Goal: Find specific page/section: Find specific page/section

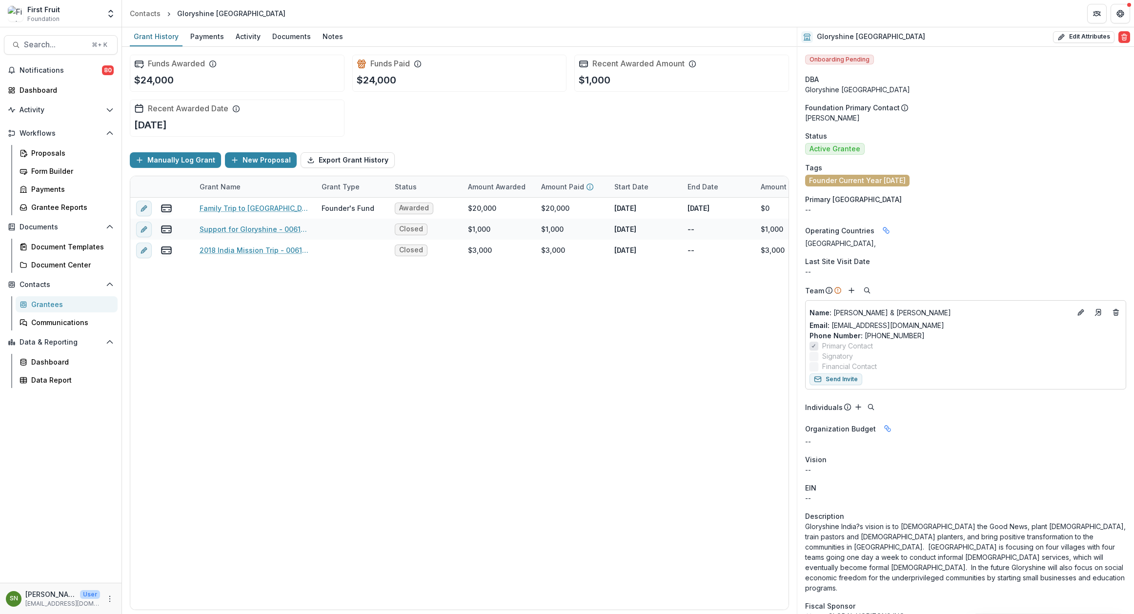
scroll to position [109, 0]
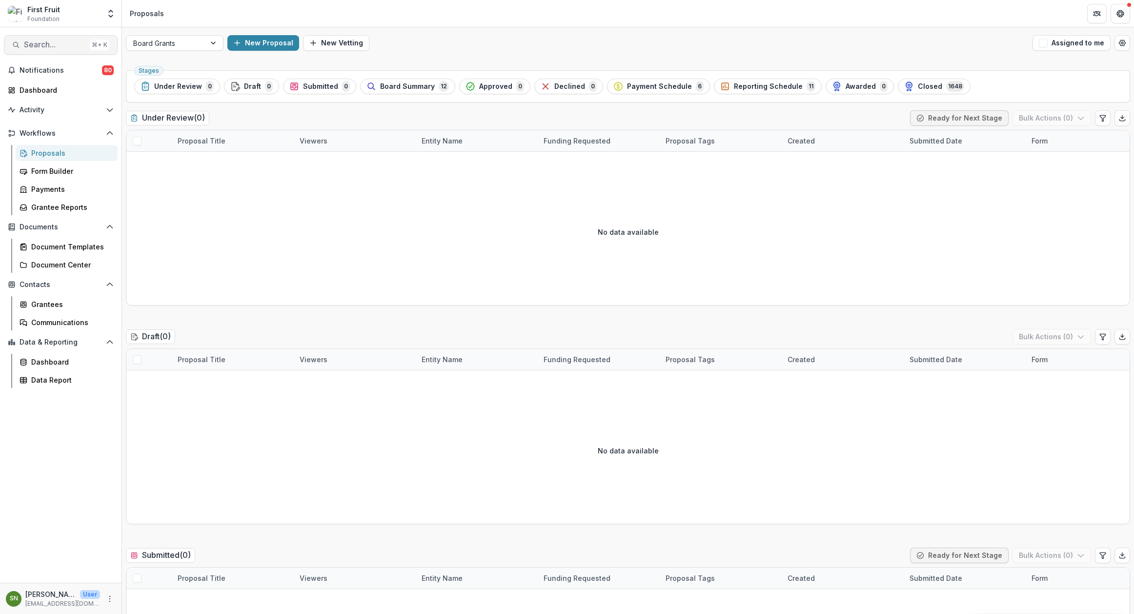
click at [50, 45] on span "Search..." at bounding box center [55, 44] width 62 height 9
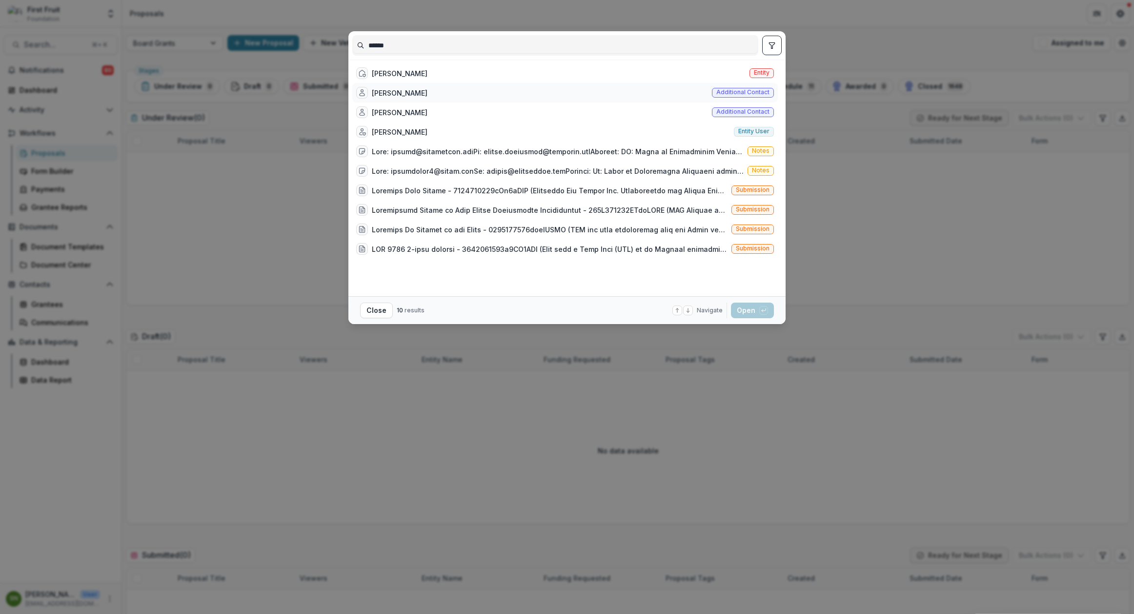
type input "******"
click at [391, 93] on div "[PERSON_NAME]" at bounding box center [400, 93] width 56 height 10
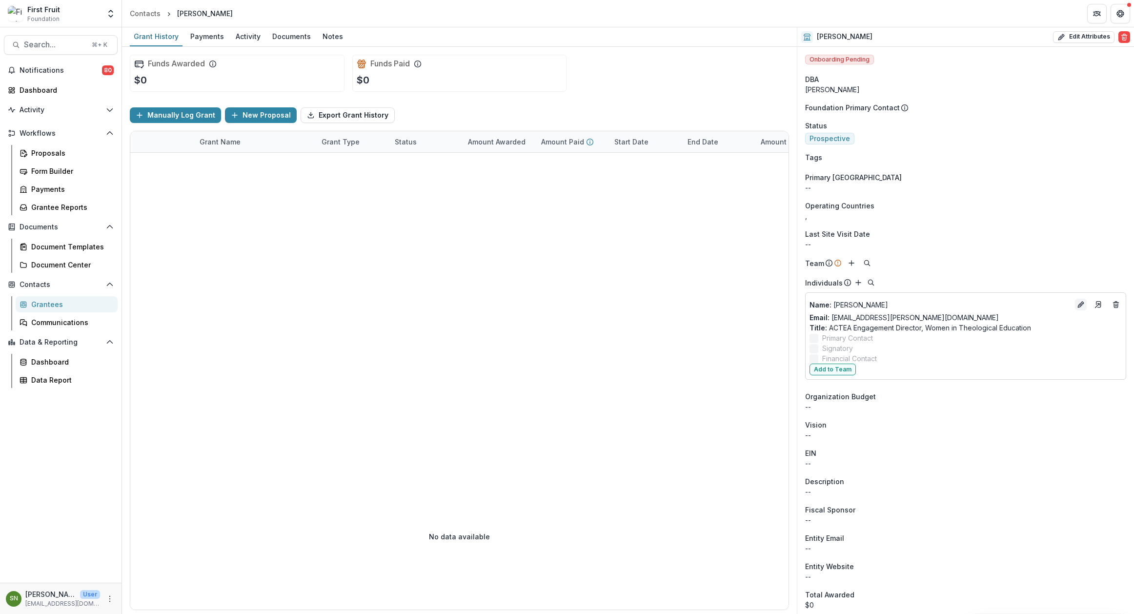
click at [1082, 305] on button "Edit" at bounding box center [1081, 305] width 12 height 12
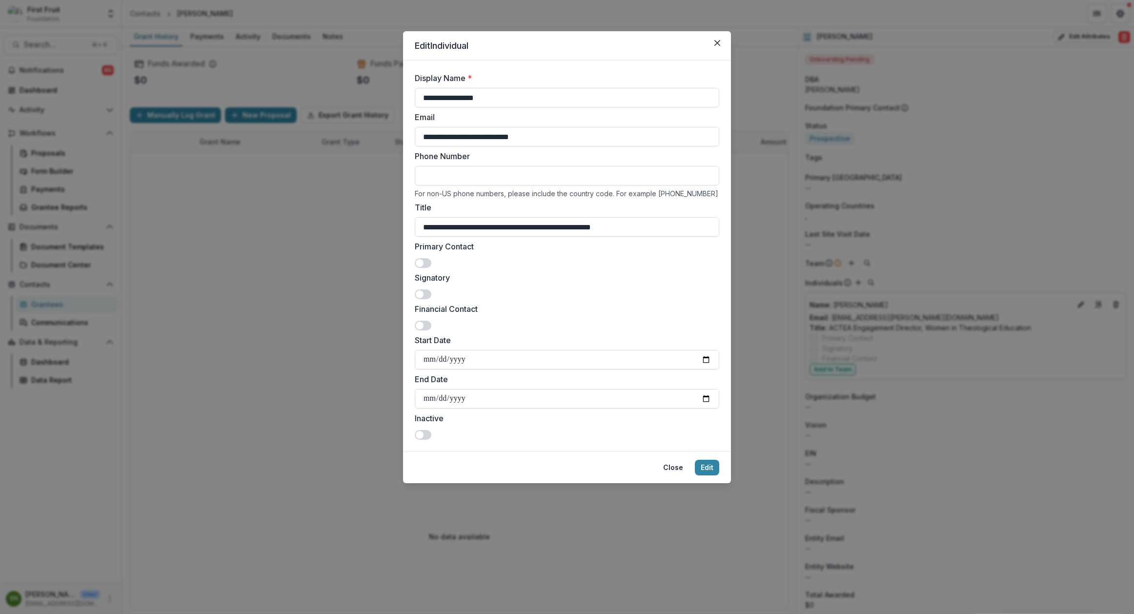
drag, startPoint x: 546, startPoint y: 136, endPoint x: 406, endPoint y: 135, distance: 139.6
click at [406, 135] on form "**********" at bounding box center [567, 256] width 328 height 391
drag, startPoint x: 721, startPoint y: 44, endPoint x: 424, endPoint y: 93, distance: 301.6
click at [720, 44] on button "Close" at bounding box center [718, 43] width 16 height 16
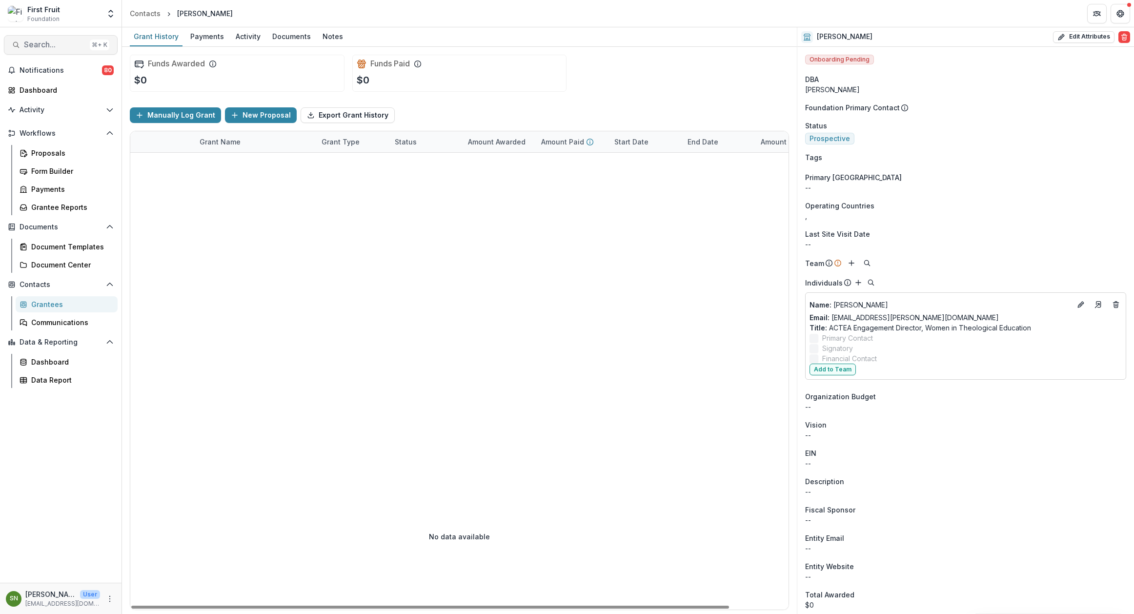
click at [41, 46] on span "Search..." at bounding box center [55, 44] width 62 height 9
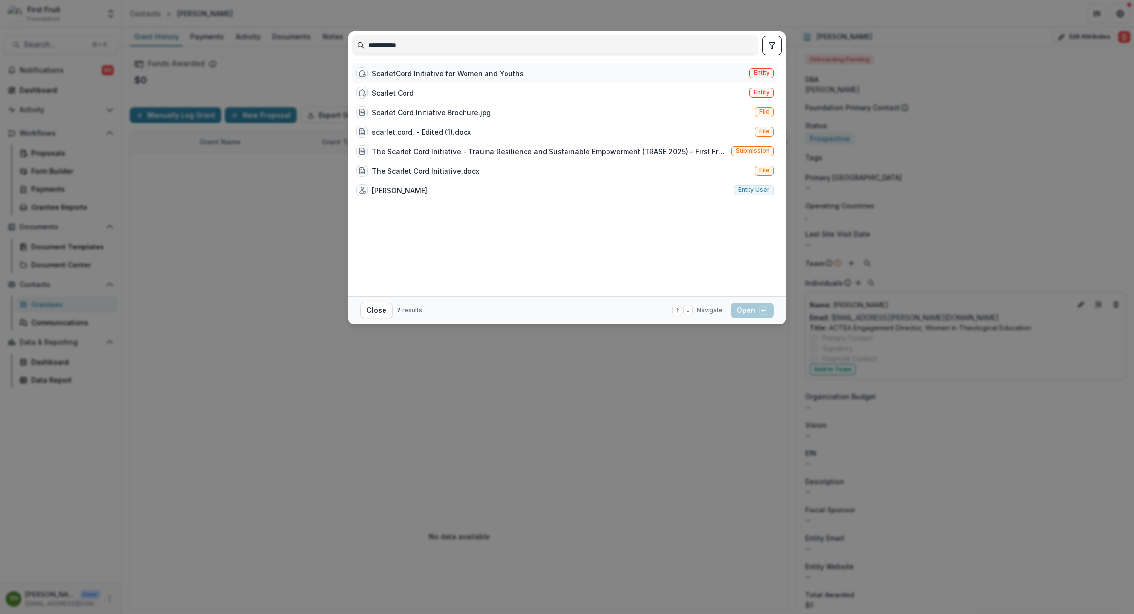
type input "**********"
click at [383, 75] on div "ScarletCord Initiative for Women and Youths" at bounding box center [448, 73] width 152 height 10
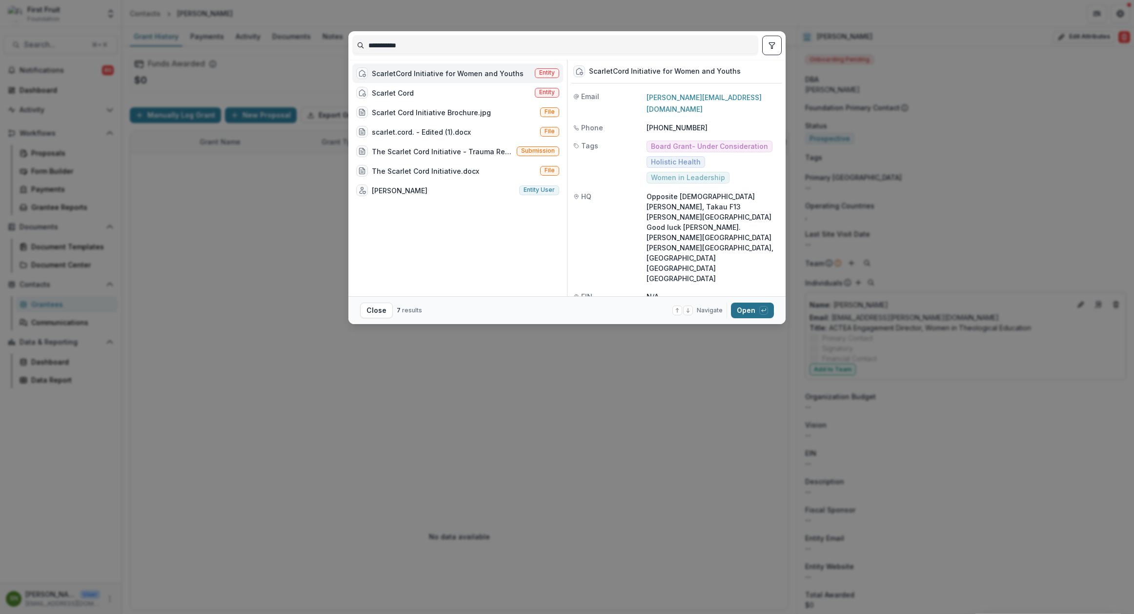
click at [750, 310] on button "Open with enter key" at bounding box center [752, 311] width 43 height 16
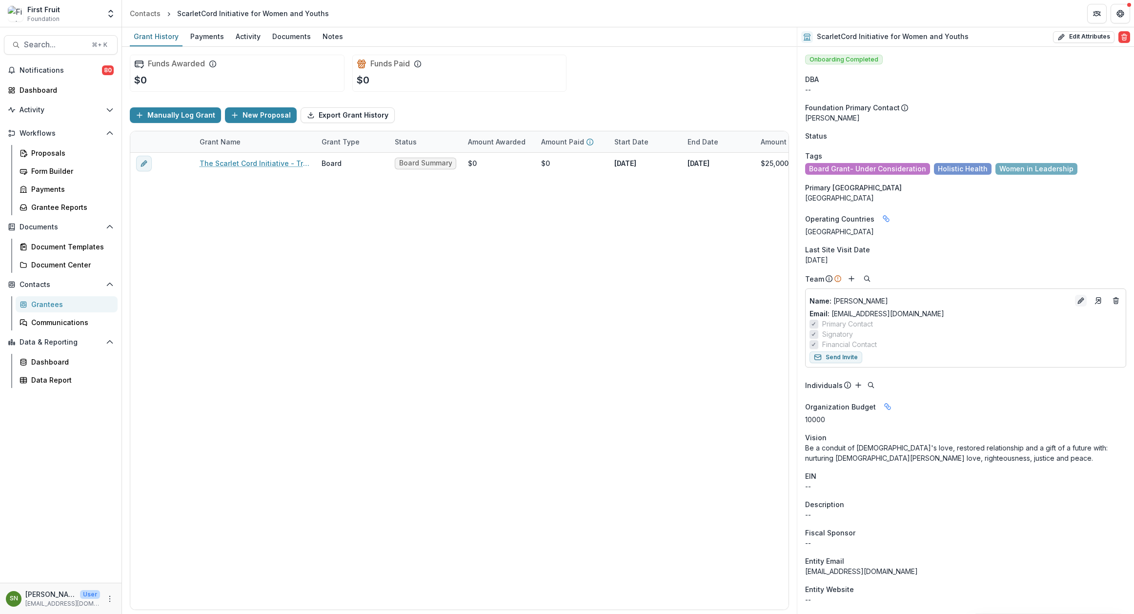
click at [1077, 302] on icon "Edit" at bounding box center [1081, 301] width 8 height 8
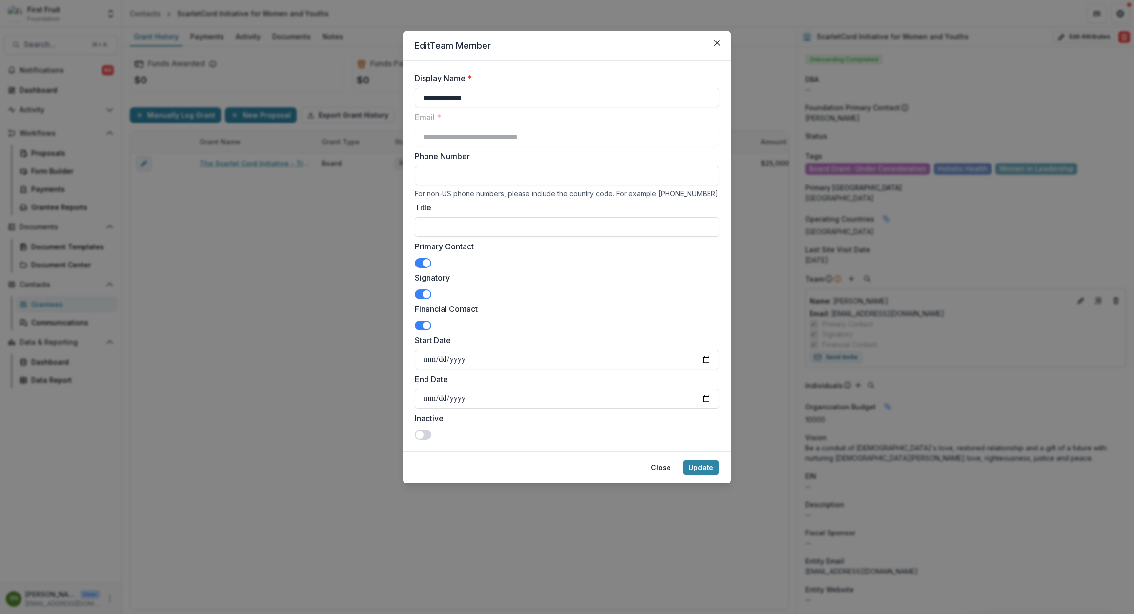
drag, startPoint x: 718, startPoint y: 42, endPoint x: 703, endPoint y: 39, distance: 15.6
click at [716, 42] on icon "Close" at bounding box center [717, 43] width 6 height 6
